Goal: Task Accomplishment & Management: Use online tool/utility

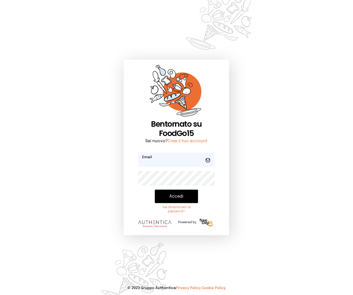
type input "**********"
click at [163, 199] on button "Accedi" at bounding box center [176, 196] width 43 height 13
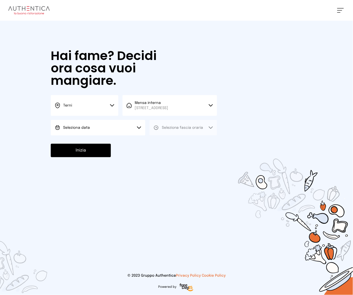
click at [133, 127] on button "Seleziona data" at bounding box center [98, 128] width 94 height 16
click at [109, 139] on li "Oggi, [DATE]" at bounding box center [98, 142] width 94 height 13
click at [191, 125] on button "Seleziona fascia oraria" at bounding box center [183, 128] width 68 height 16
click at [188, 142] on li "Pranzo" at bounding box center [183, 142] width 68 height 13
click at [89, 152] on button "Inizia" at bounding box center [81, 150] width 60 height 13
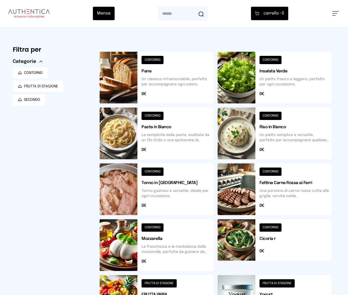
click at [335, 11] on div "Mensa Mensa interna - Viale dello Stadi... [DATE] ([GEOGRAPHIC_DATA]) [GEOGRAPH…" at bounding box center [174, 13] width 348 height 27
click at [332, 17] on div "Mensa Mensa interna - Viale dello Stadi... [DATE] ([GEOGRAPHIC_DATA]) [GEOGRAPH…" at bounding box center [174, 13] width 348 height 27
click at [334, 15] on button at bounding box center [335, 13] width 7 height 5
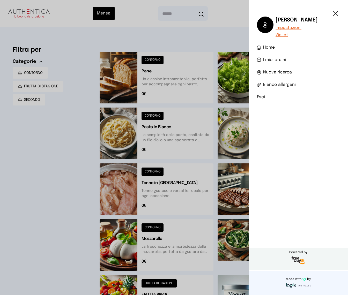
click at [263, 94] on li "Esci" at bounding box center [298, 97] width 83 height 6
